Goal: Find specific page/section

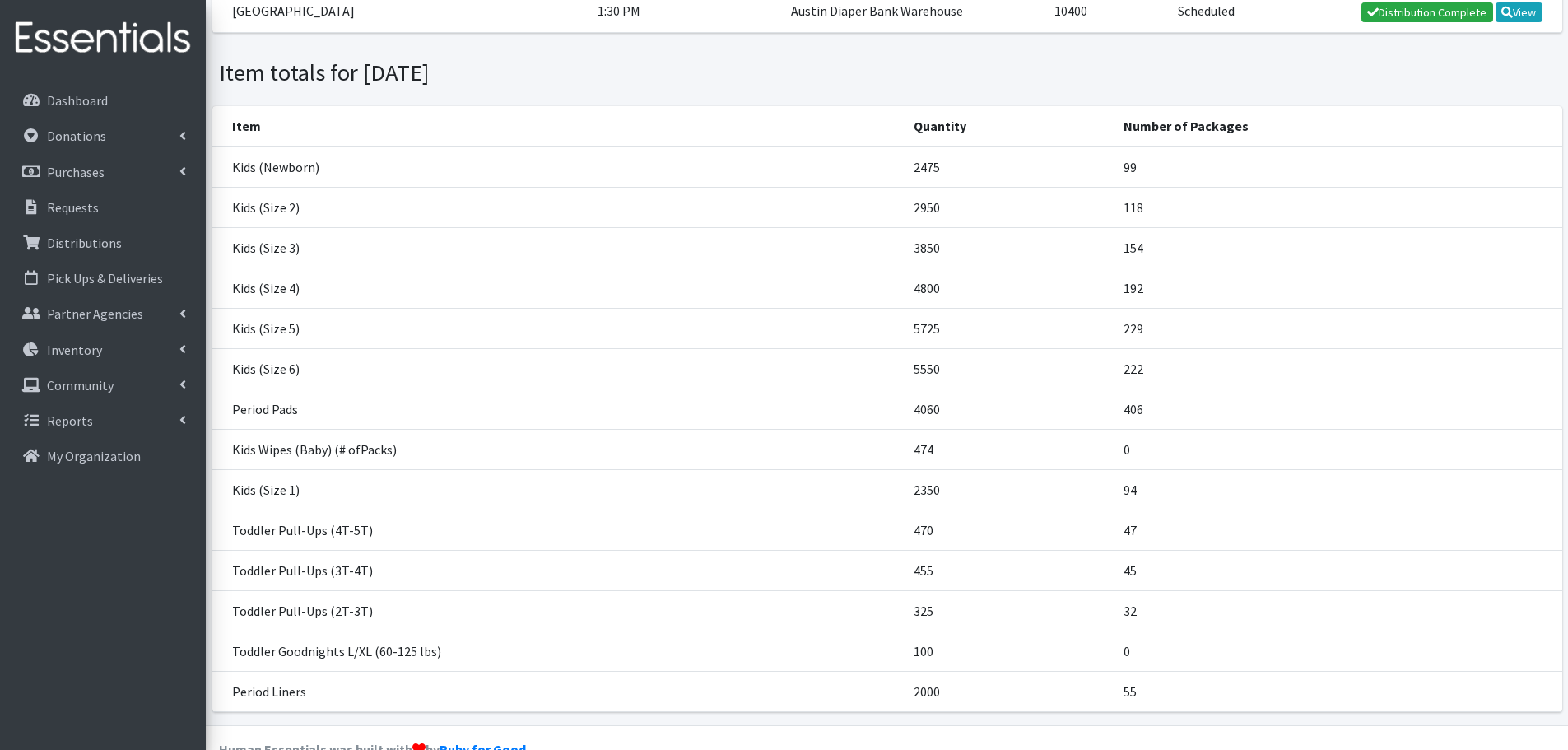
scroll to position [488, 0]
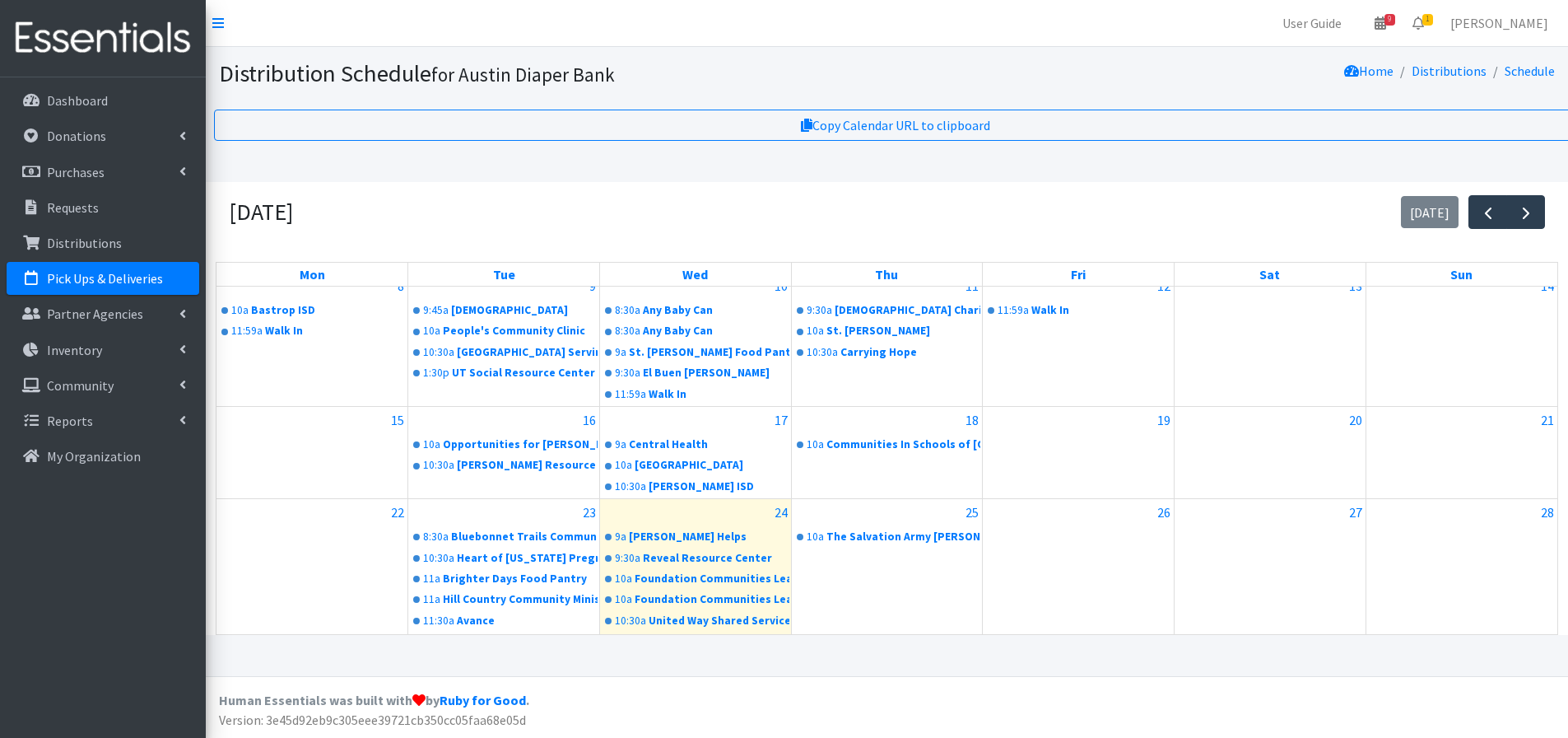
scroll to position [308, 0]
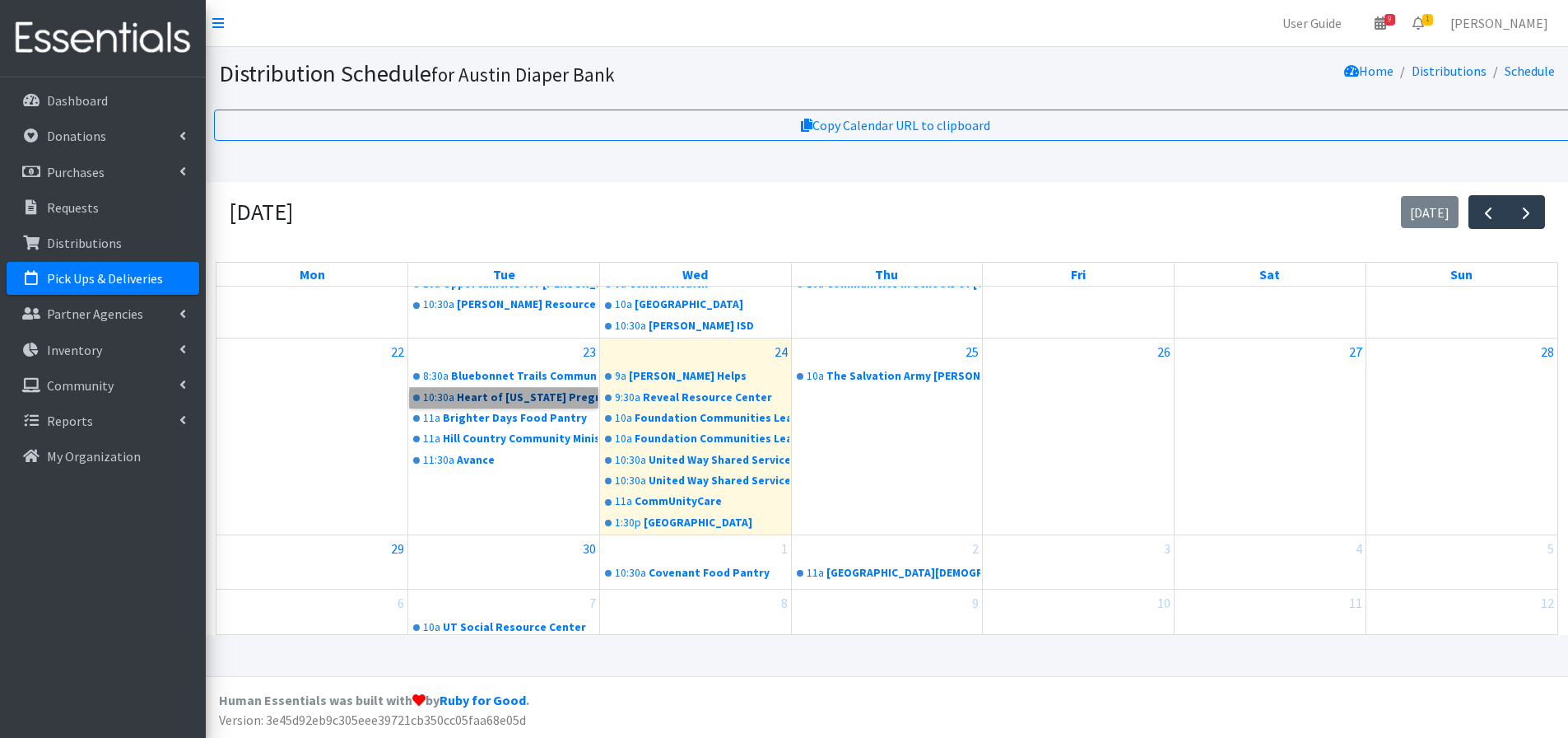
click at [527, 394] on link "10:30a Heart of Texas Pregnancy Resource Center" at bounding box center [503, 398] width 187 height 20
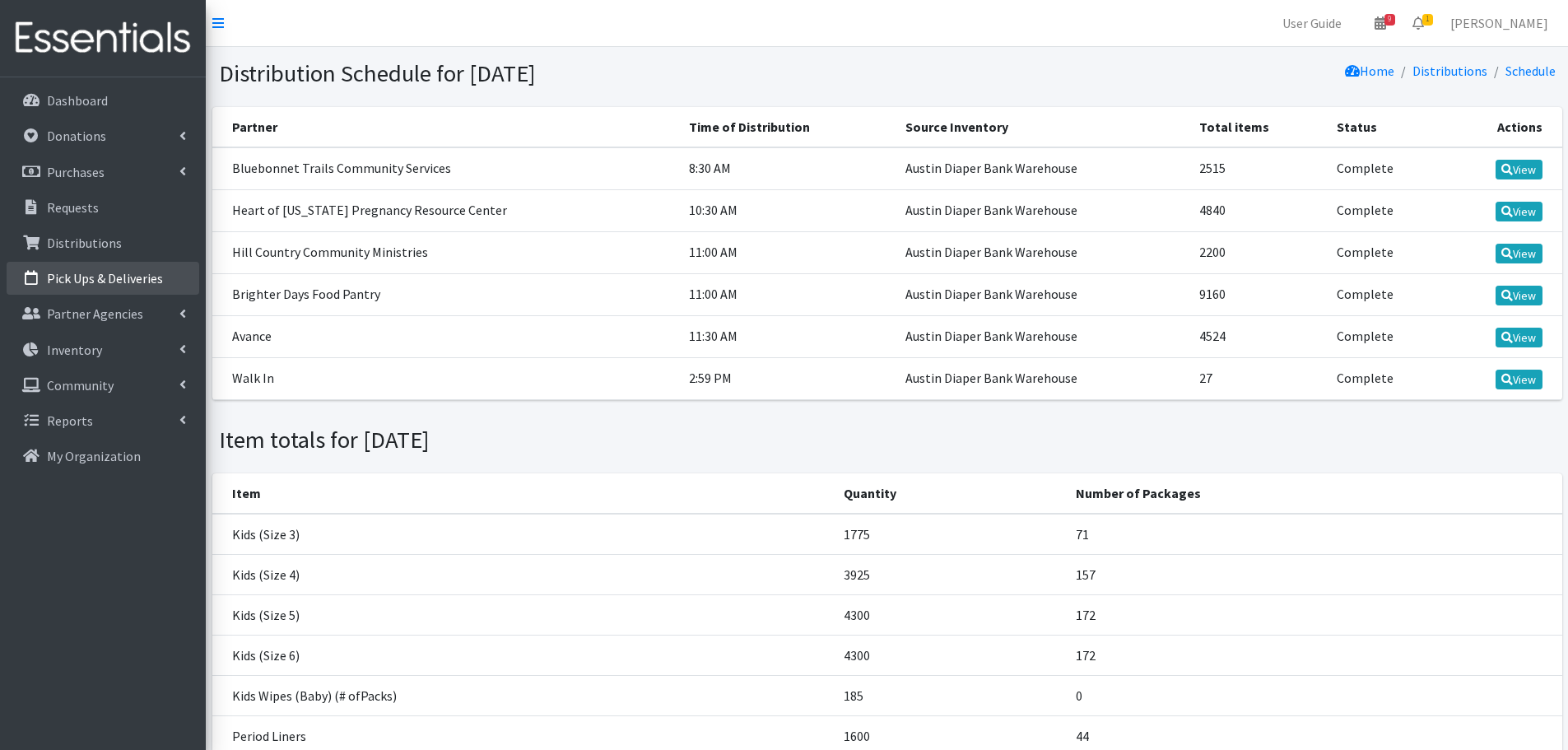
click at [96, 269] on link "Pick Ups & Deliveries" at bounding box center [103, 278] width 192 height 33
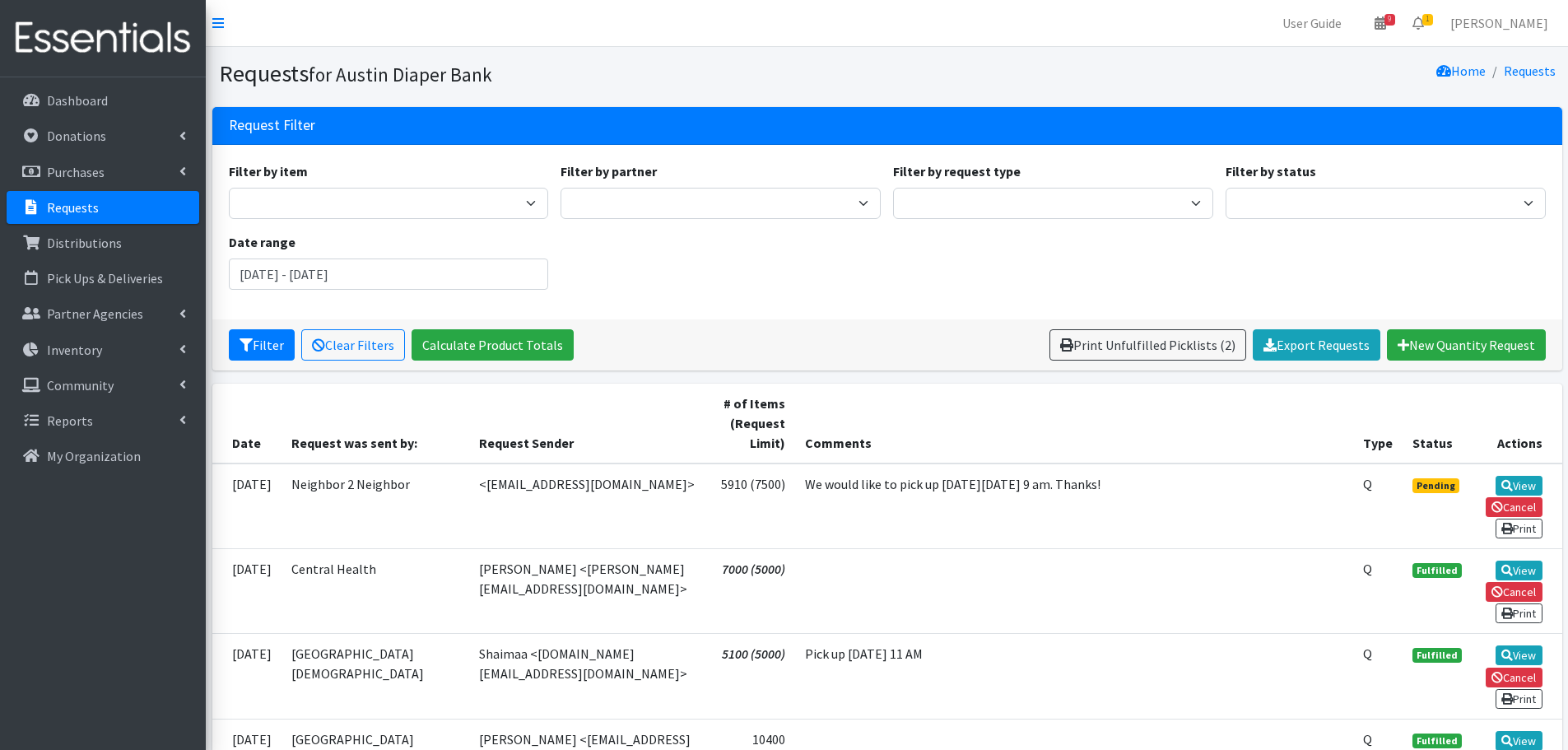
click at [73, 209] on p "Requests" at bounding box center [73, 206] width 52 height 16
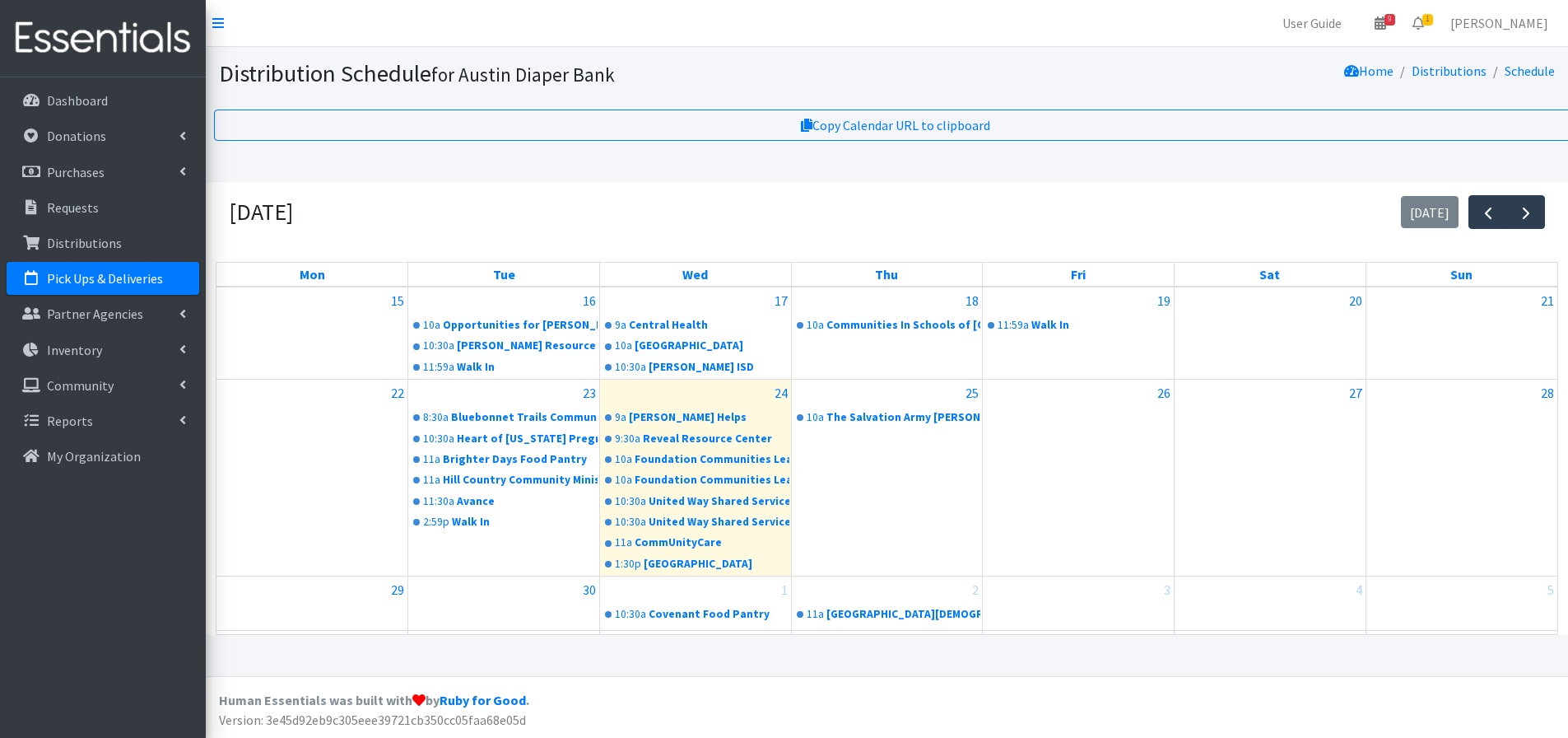
scroll to position [308, 0]
